Goal: Task Accomplishment & Management: Manage account settings

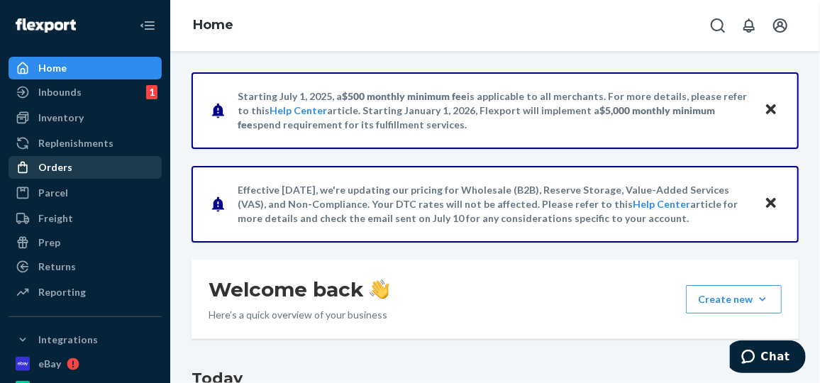
click at [57, 166] on div "Orders" at bounding box center [55, 167] width 34 height 14
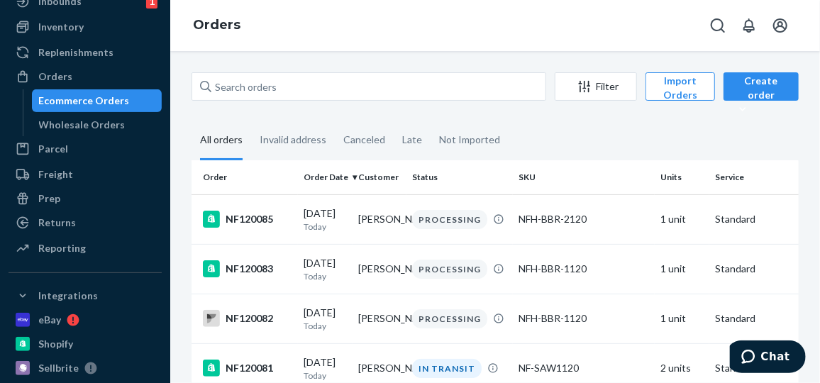
scroll to position [92, 0]
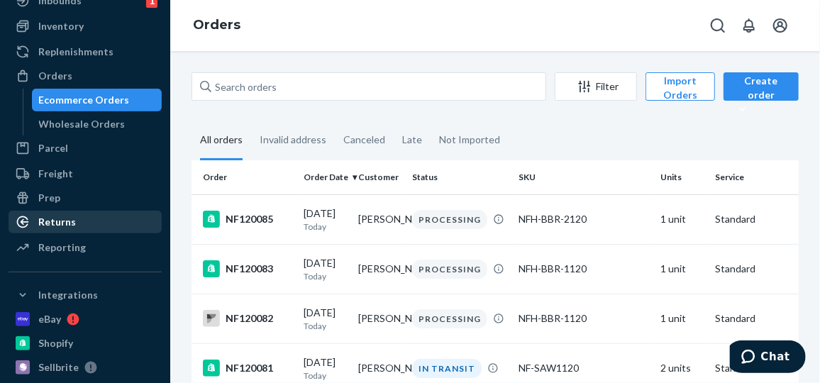
click at [64, 222] on div "Returns" at bounding box center [57, 222] width 38 height 14
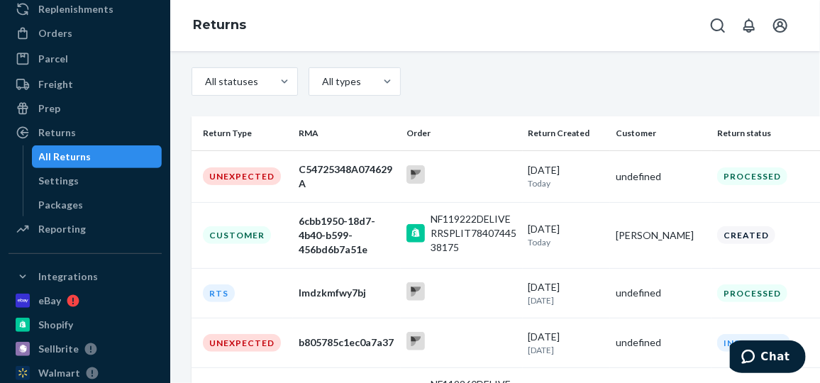
scroll to position [127, 0]
click at [364, 223] on div "6cbb1950-18d7-4b40-b599-456bd6b7a51e" at bounding box center [347, 235] width 97 height 43
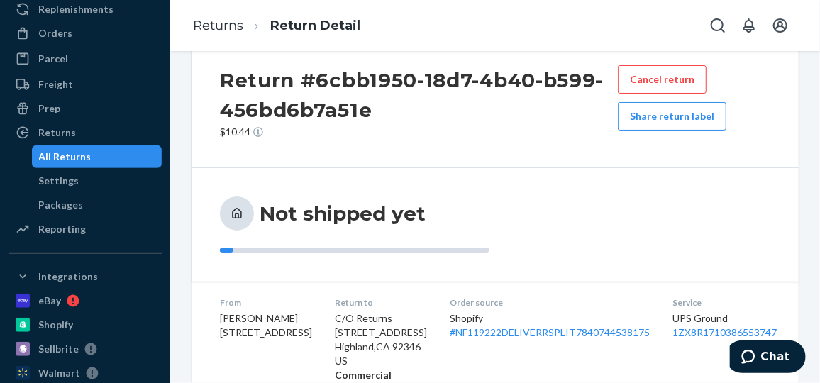
scroll to position [31, 0]
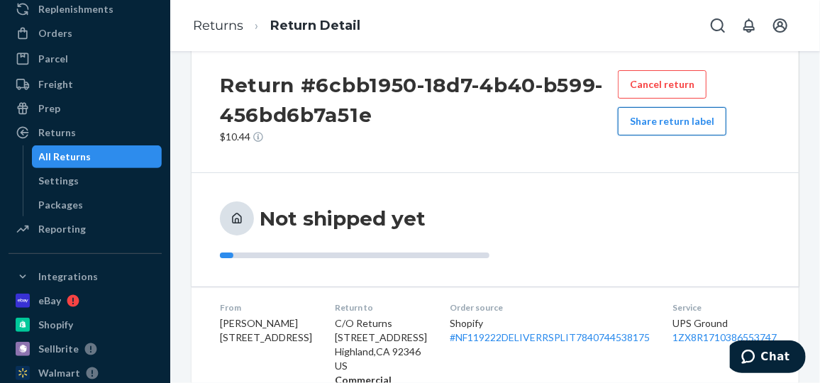
click at [671, 121] on button "Share return label" at bounding box center [672, 121] width 109 height 28
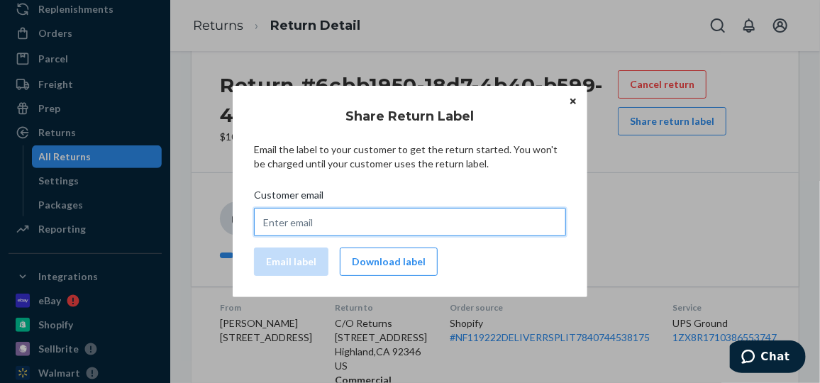
click at [418, 226] on input "Customer email" at bounding box center [410, 222] width 312 height 28
paste input "marianawad2015@gmail.com"
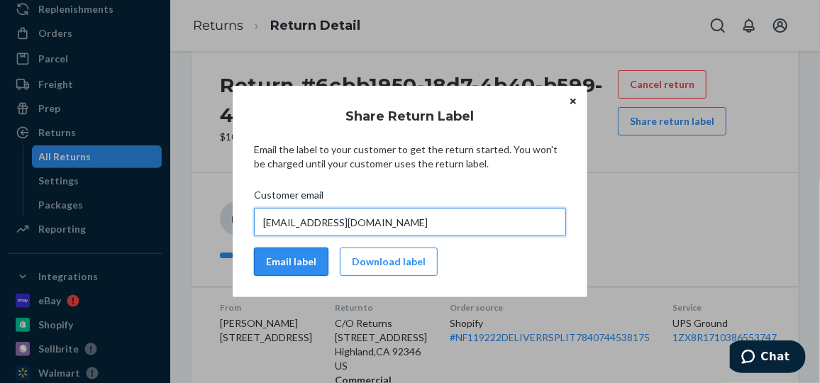
type input "marianawad2015@gmail.com"
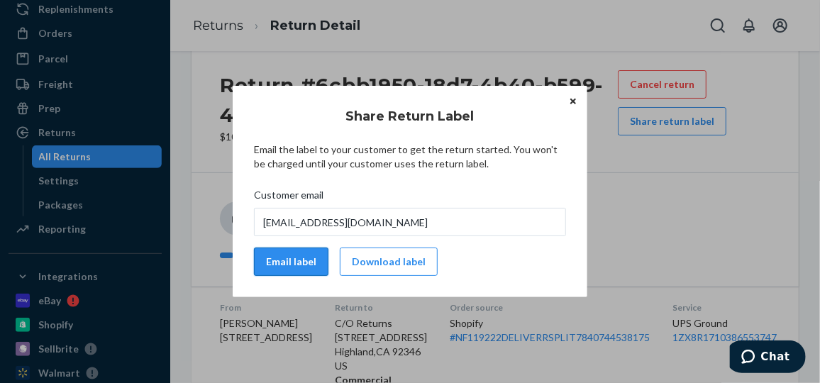
click at [300, 262] on button "Email label" at bounding box center [291, 262] width 75 height 28
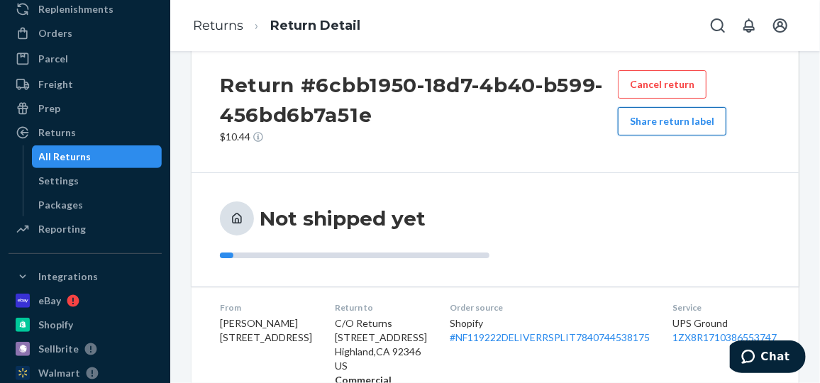
click at [695, 121] on button "Share return label" at bounding box center [672, 121] width 109 height 28
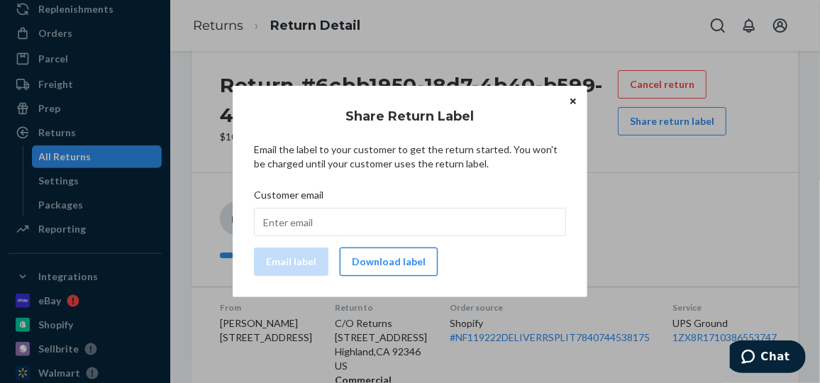
click at [383, 263] on button "Download label" at bounding box center [389, 262] width 98 height 28
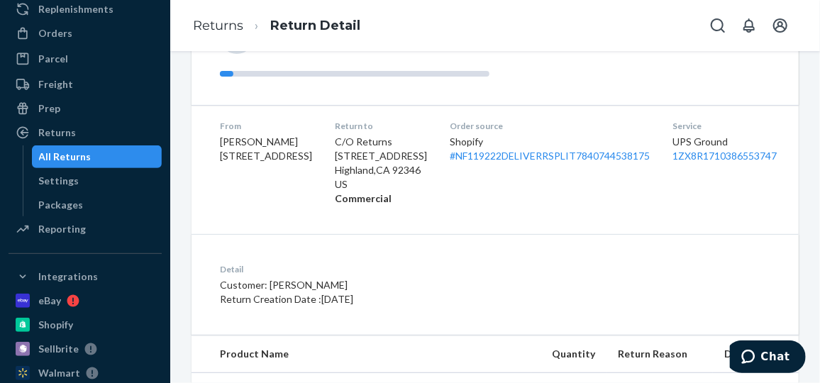
scroll to position [287, 0]
